Goal: Find specific page/section: Find specific page/section

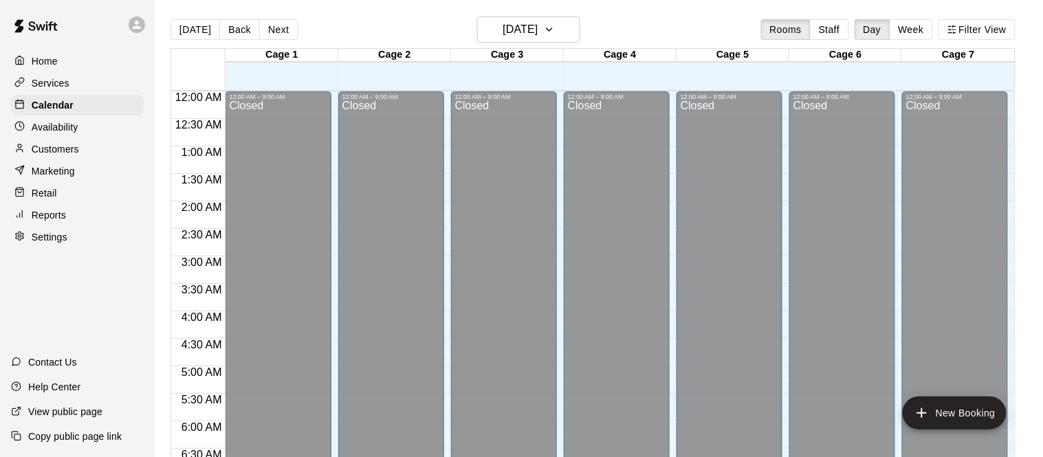
scroll to position [516, 0]
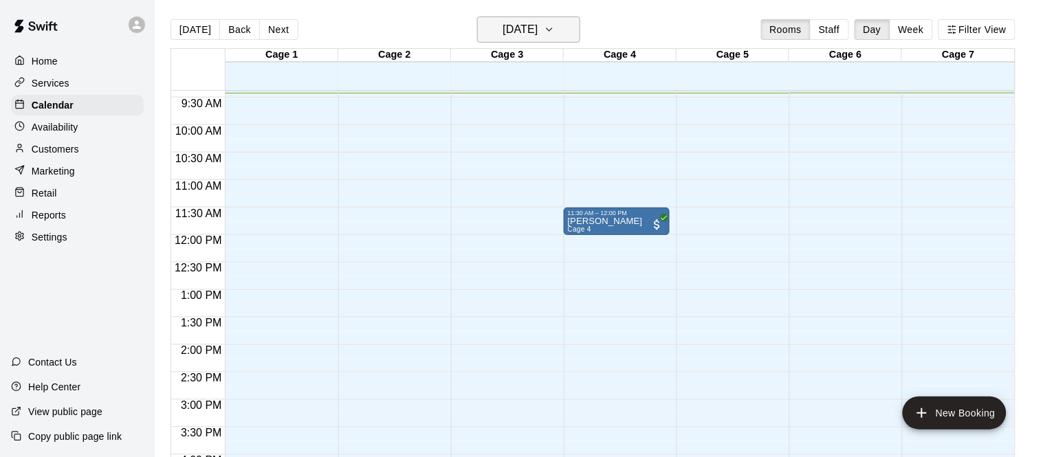
click at [537, 25] on h6 "[DATE]" at bounding box center [519, 29] width 35 height 19
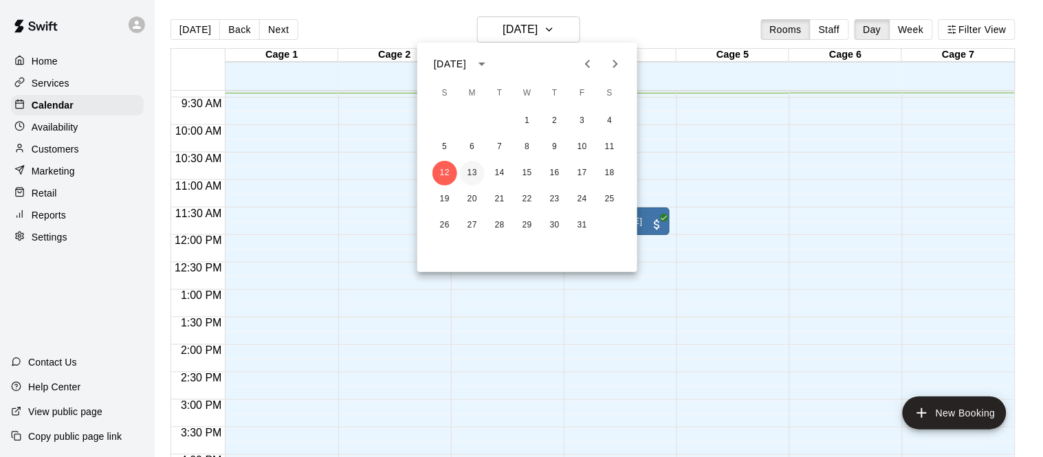
click at [471, 172] on button "13" at bounding box center [472, 173] width 25 height 25
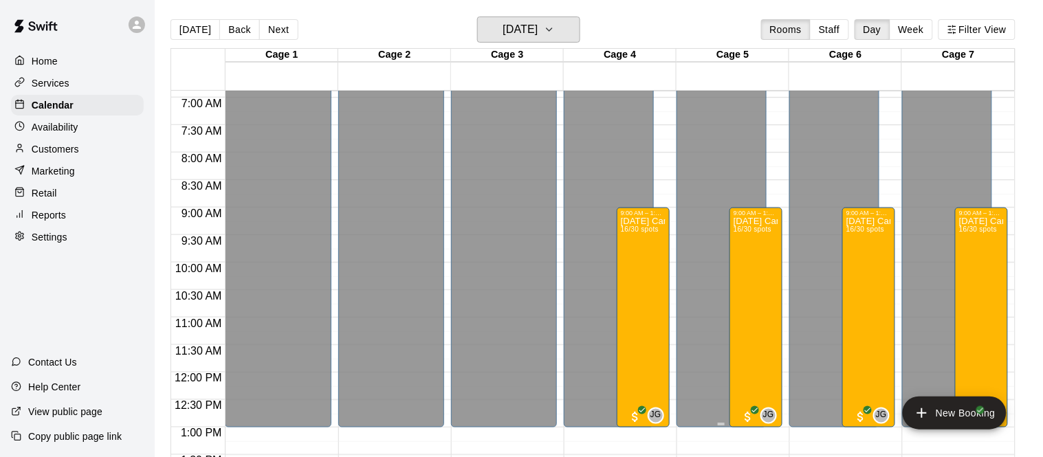
scroll to position [381, 0]
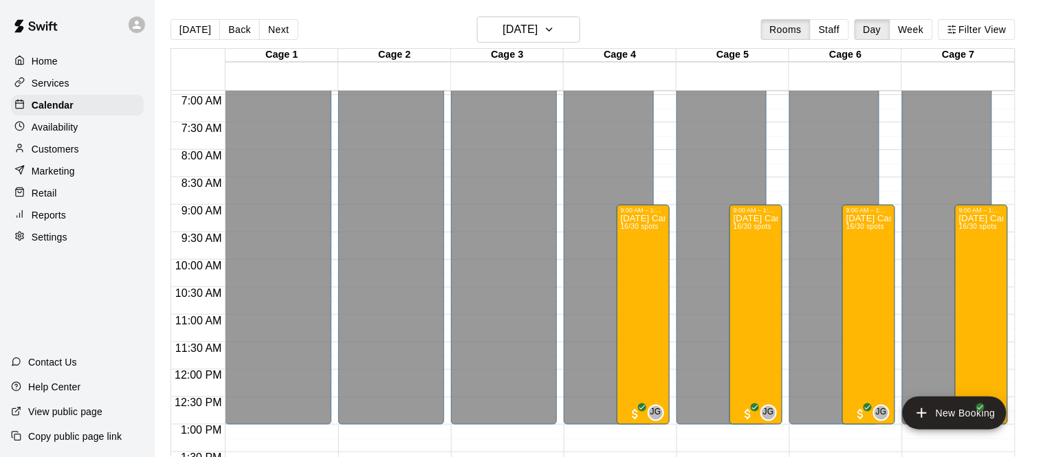
click at [100, 87] on div "Services" at bounding box center [77, 83] width 133 height 21
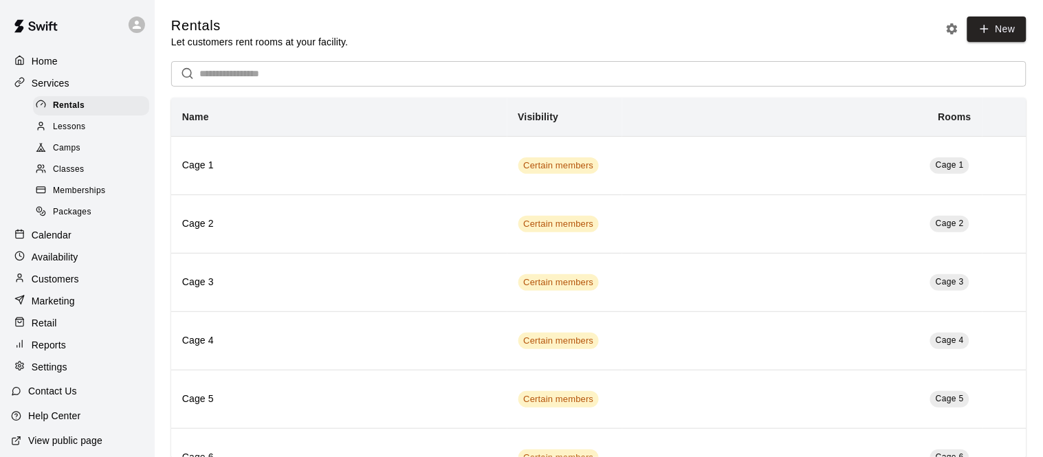
scroll to position [29, 0]
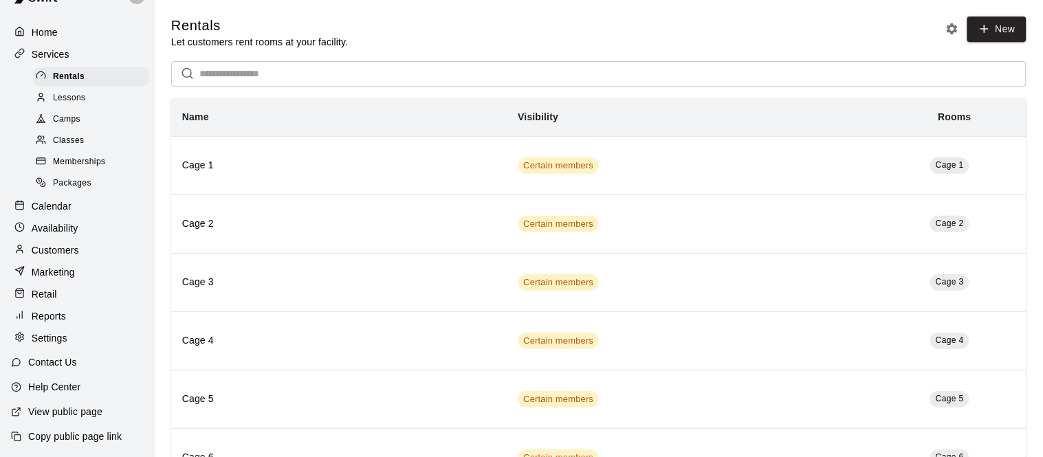
click at [74, 274] on p "Marketing" at bounding box center [53, 272] width 43 height 14
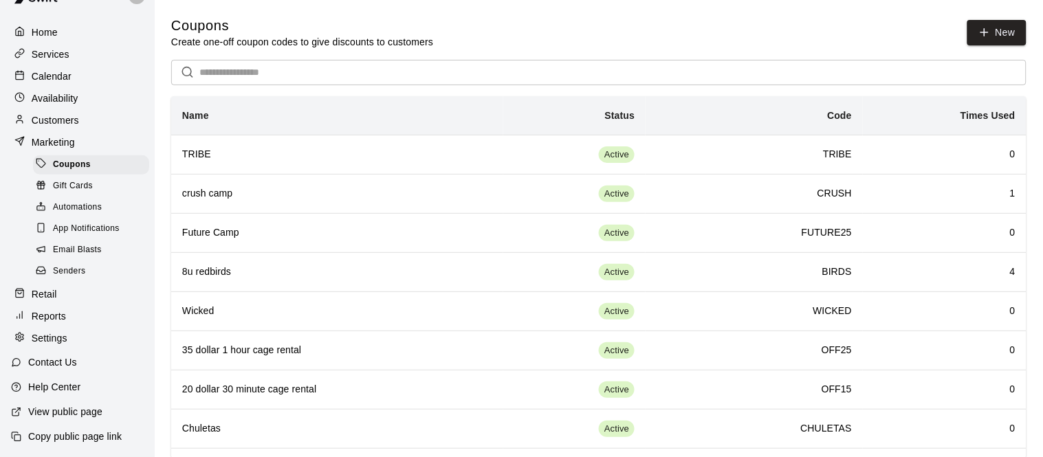
click at [66, 74] on p "Calendar" at bounding box center [52, 76] width 40 height 14
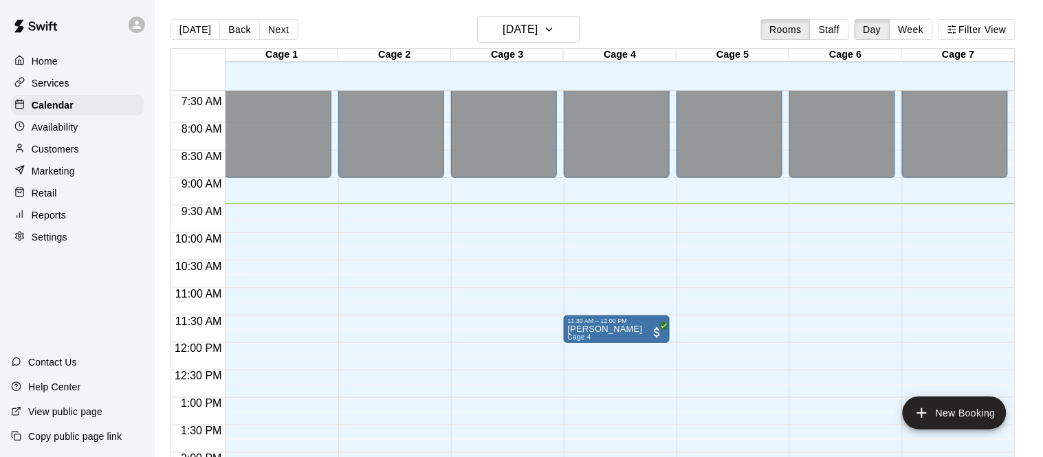
scroll to position [404, 0]
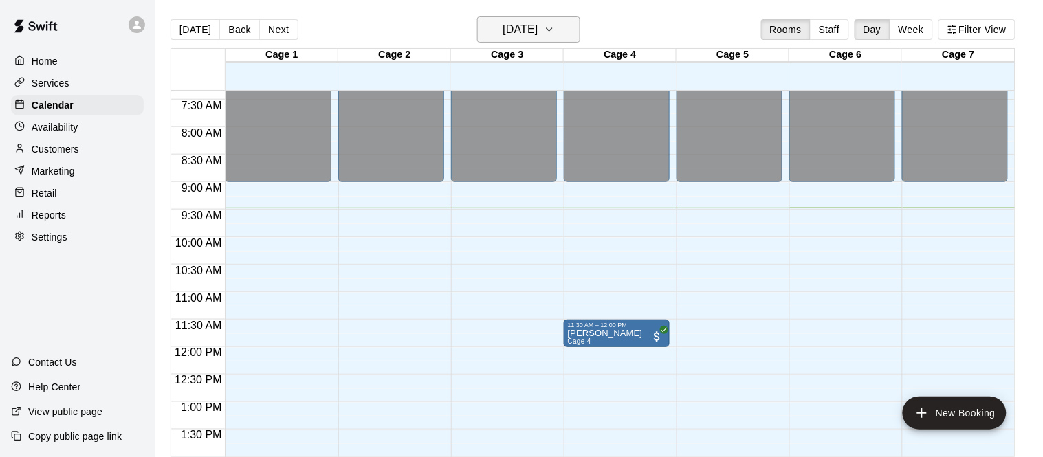
click at [537, 30] on h6 "[DATE]" at bounding box center [519, 29] width 35 height 19
